Goal: Task Accomplishment & Management: Use online tool/utility

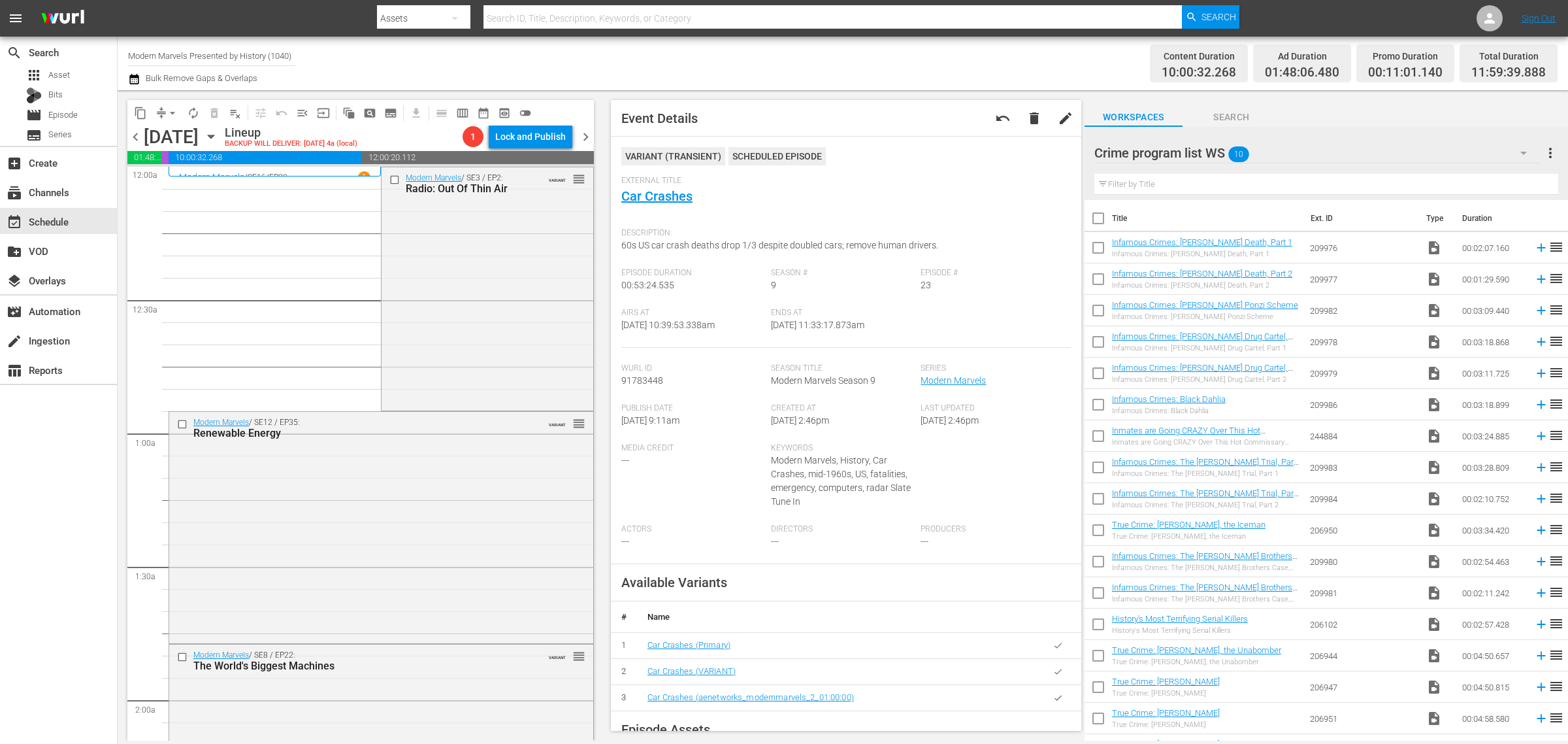
scroll to position [2696, 0]
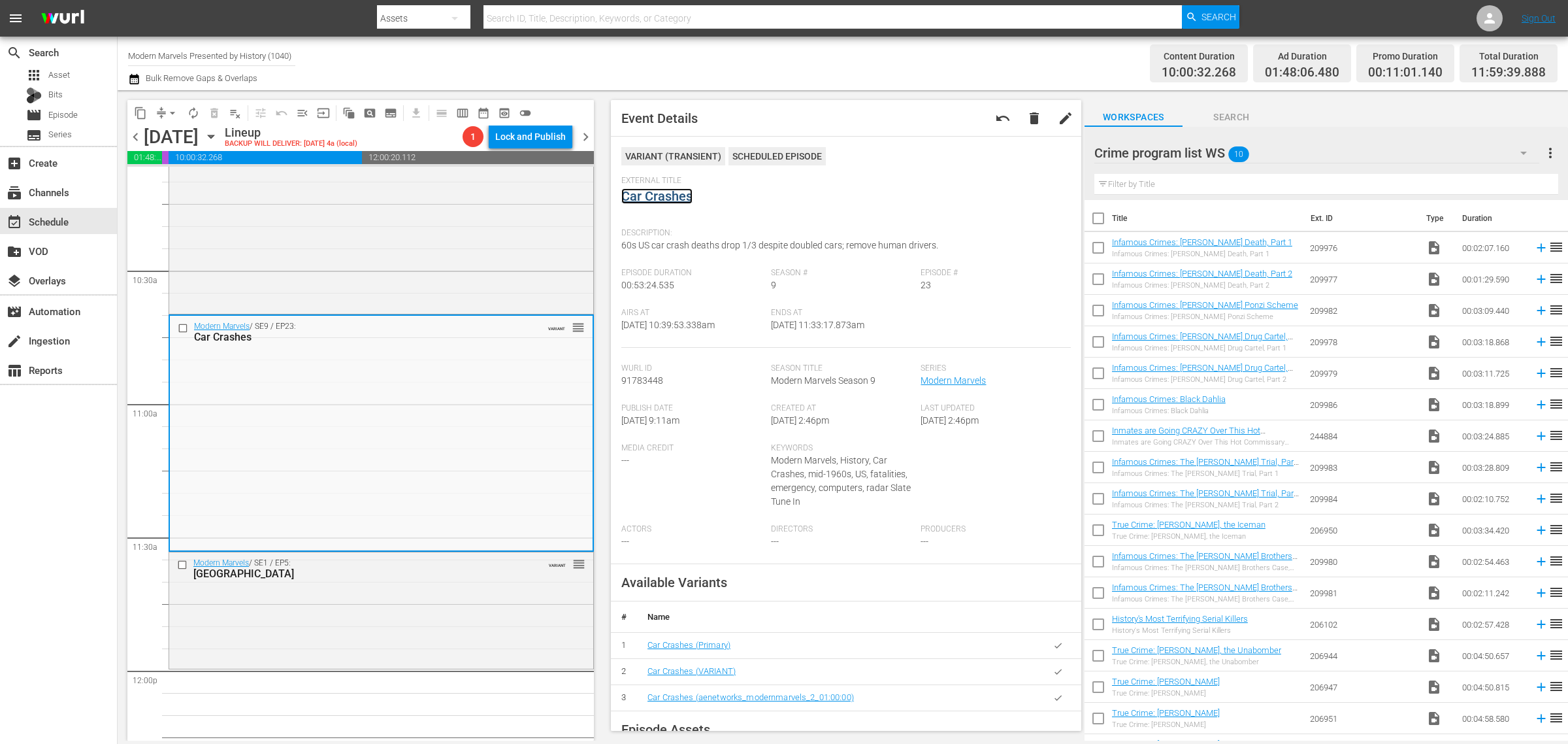
drag, startPoint x: 675, startPoint y: 197, endPoint x: 681, endPoint y: 194, distance: 6.7
click at [745, 58] on div "Channel Title Modern Marvels Presented by History (1040) Bulk Remove Gaps & Ove…" at bounding box center [517, 63] width 779 height 47
click at [302, 616] on div "Modern Marvels / SE1 / EP5: Mackinac Bridge VARIANT reorder" at bounding box center [381, 609] width 424 height 113
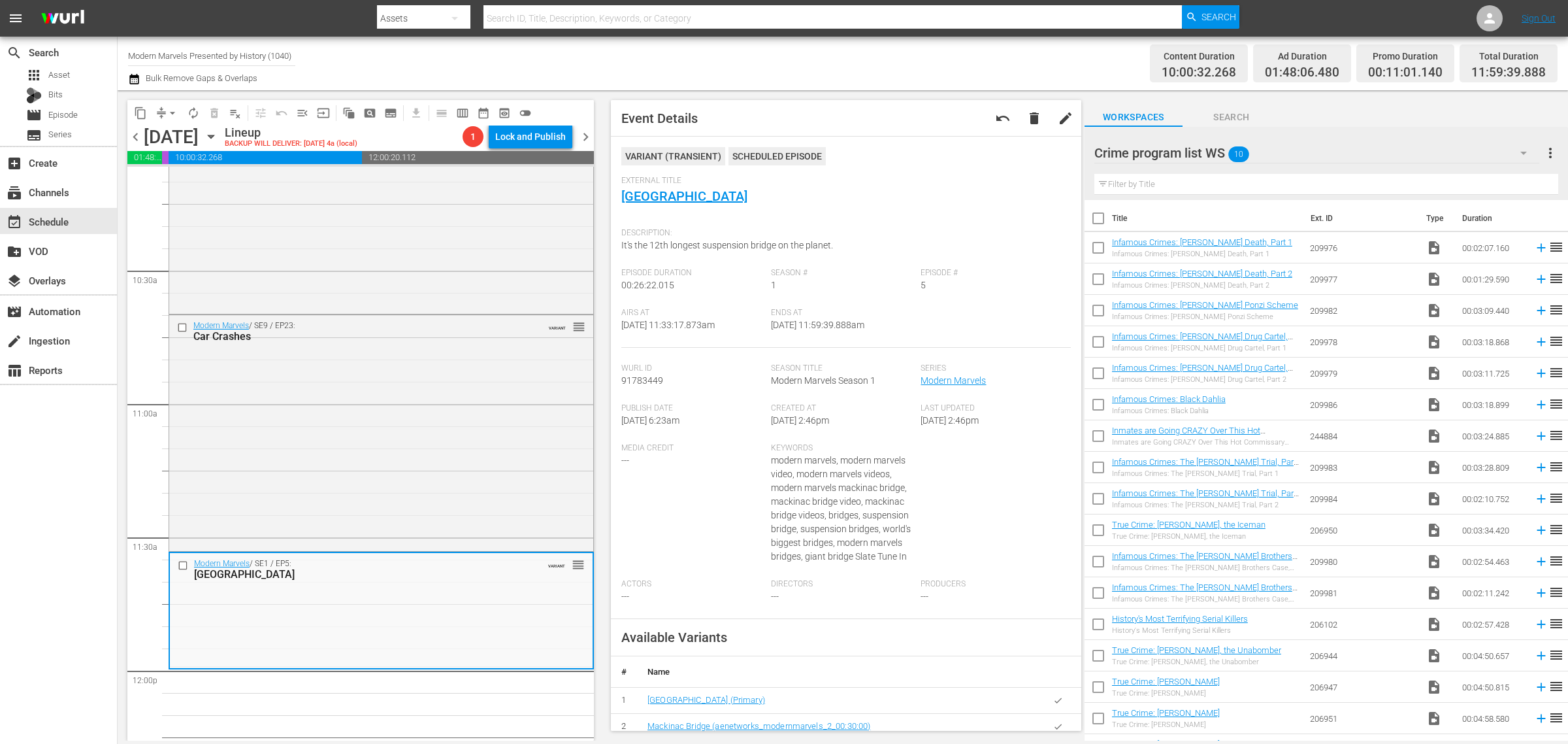
click at [794, 62] on div "Channel Title Modern Marvels Presented by History (1040) Bulk Remove Gaps & Ove…" at bounding box center [517, 63] width 779 height 47
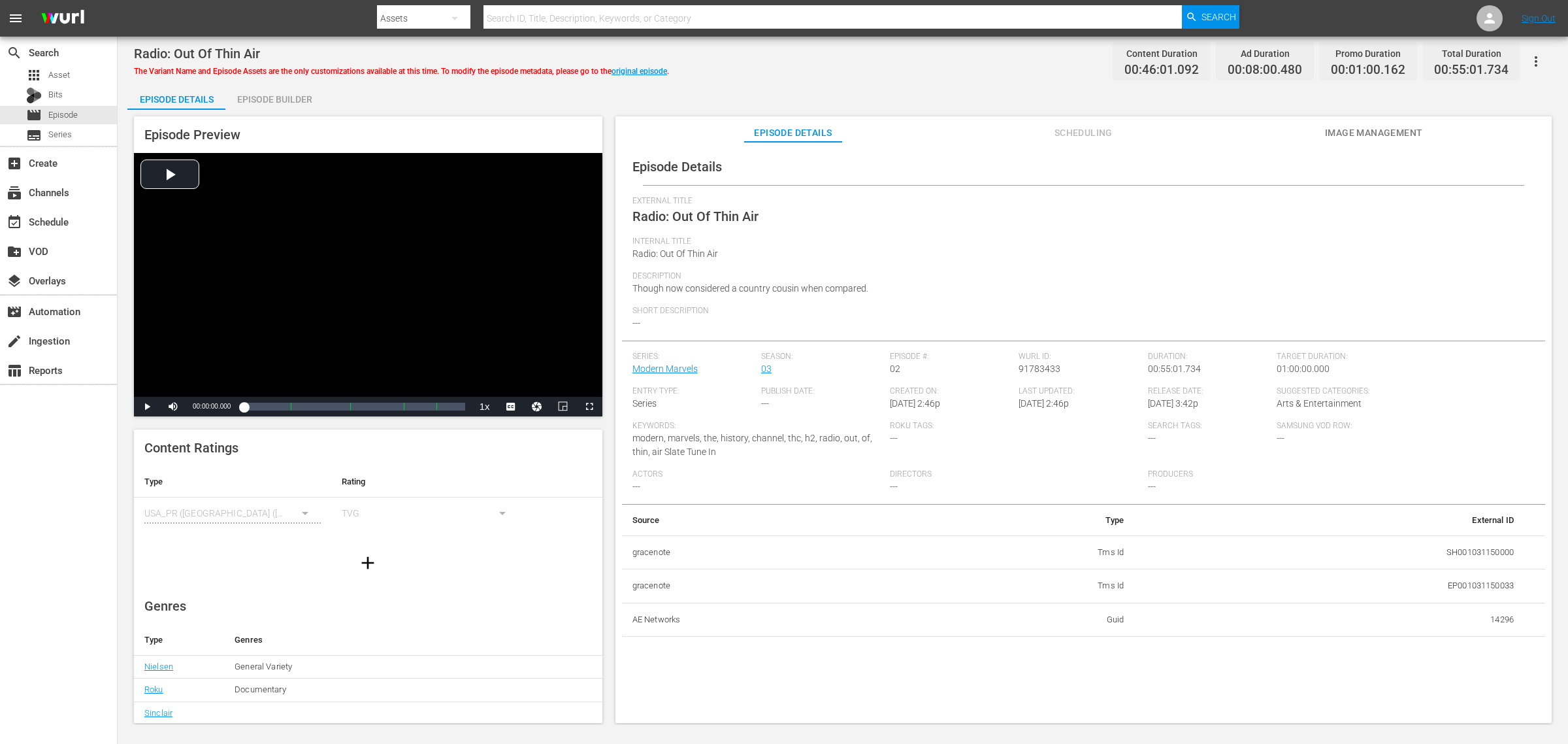
click at [276, 106] on div "Episode Builder" at bounding box center [274, 99] width 98 height 32
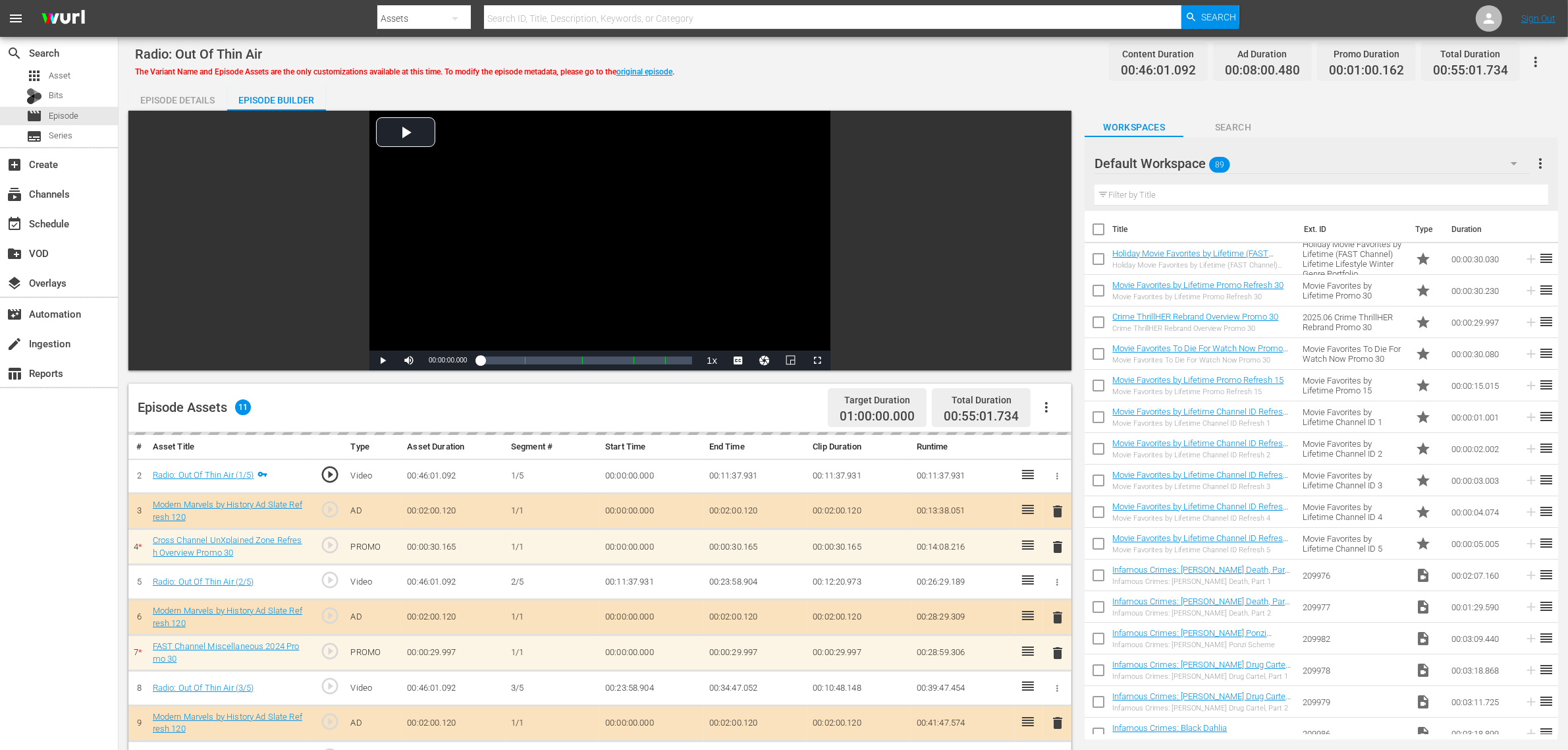
click at [1257, 157] on div "Default Workspace 89" at bounding box center [1312, 163] width 435 height 37
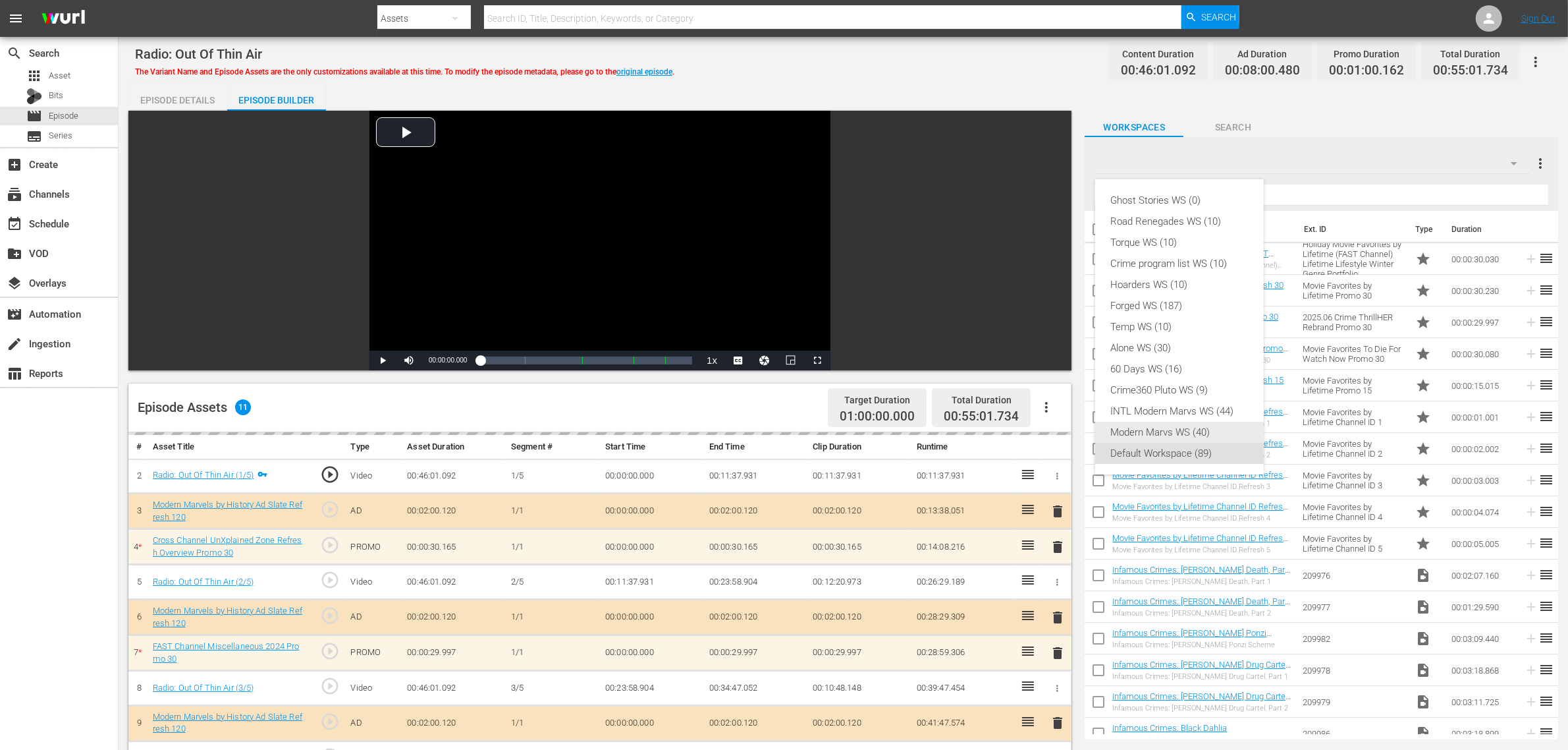
click at [1205, 427] on div "Modern Marvs WS (40)" at bounding box center [1180, 432] width 137 height 21
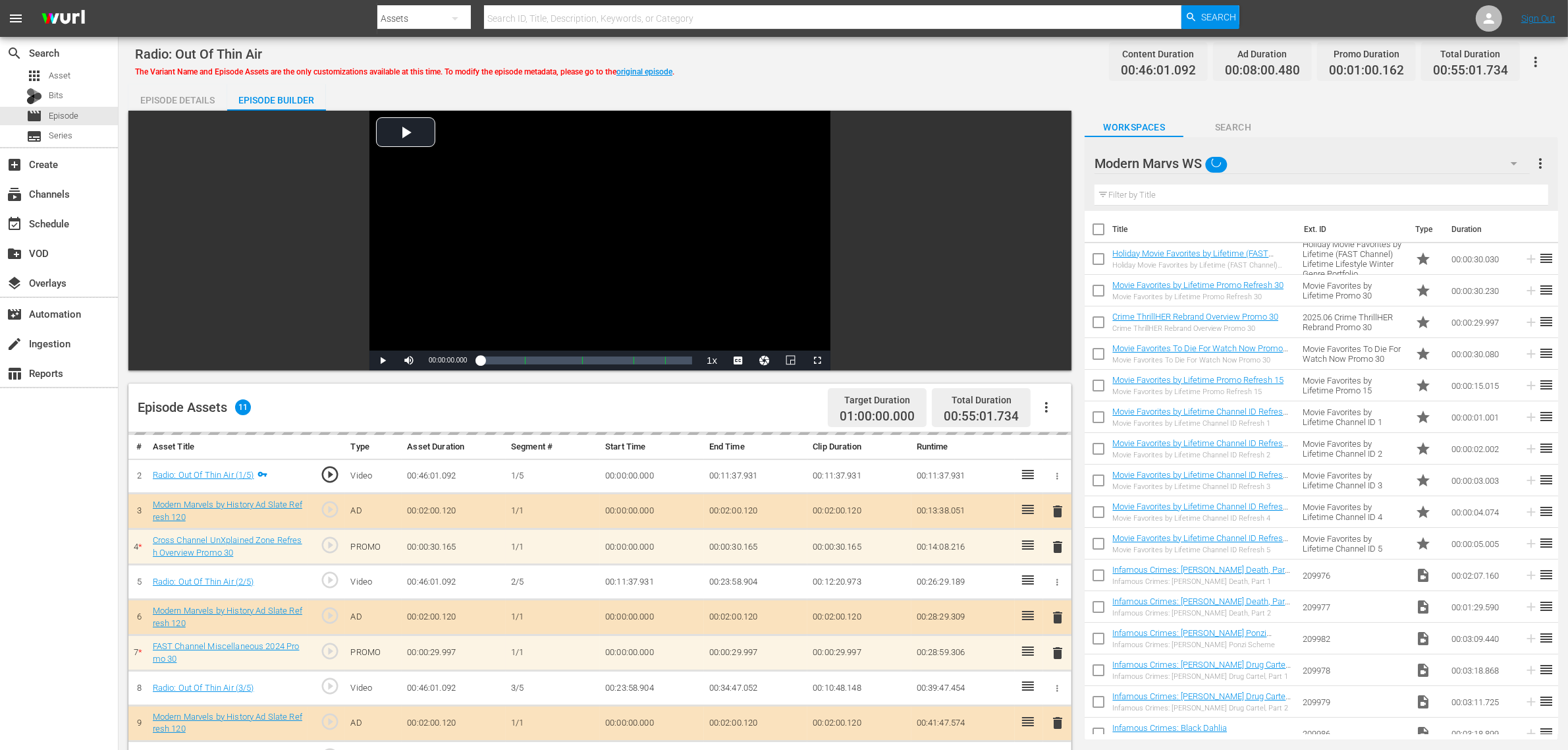
click at [900, 77] on div "Radio: Out Of Thin Air The Variant Name and Episode Assets are the only customi…" at bounding box center [843, 565] width 1449 height 1056
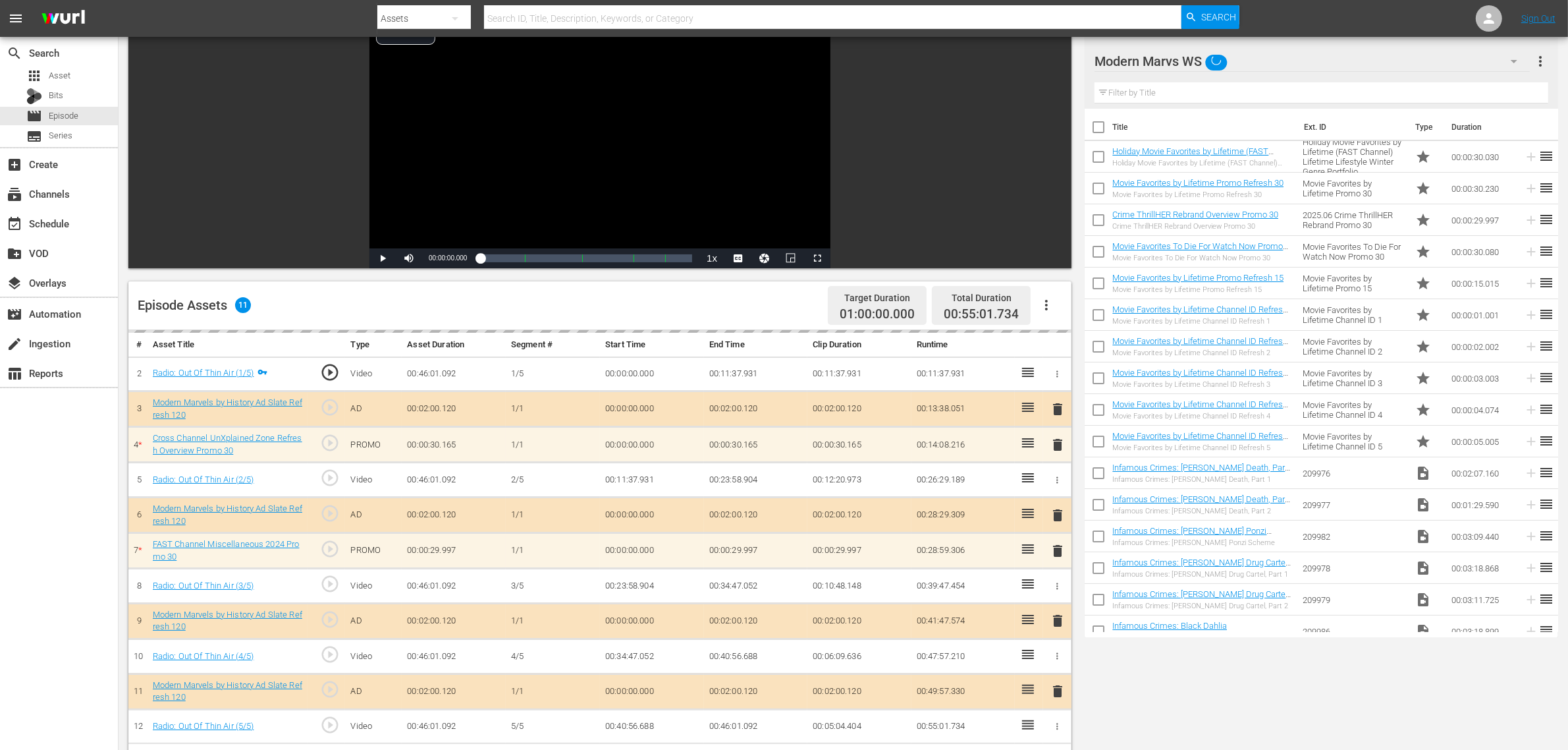
scroll to position [330, 0]
